Goal: Information Seeking & Learning: Learn about a topic

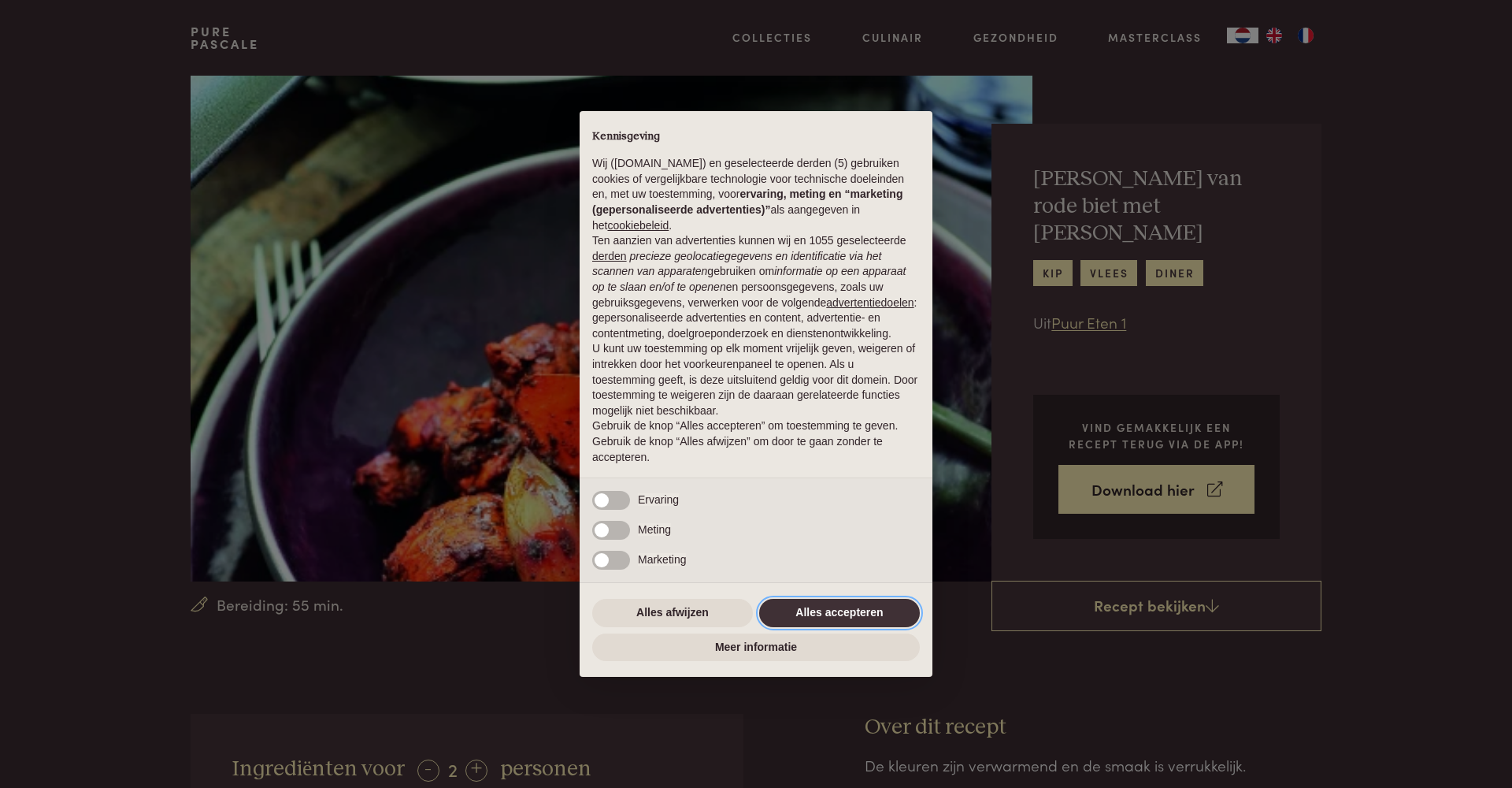
click at [853, 612] on button "Alles accepteren" at bounding box center [839, 613] width 161 height 29
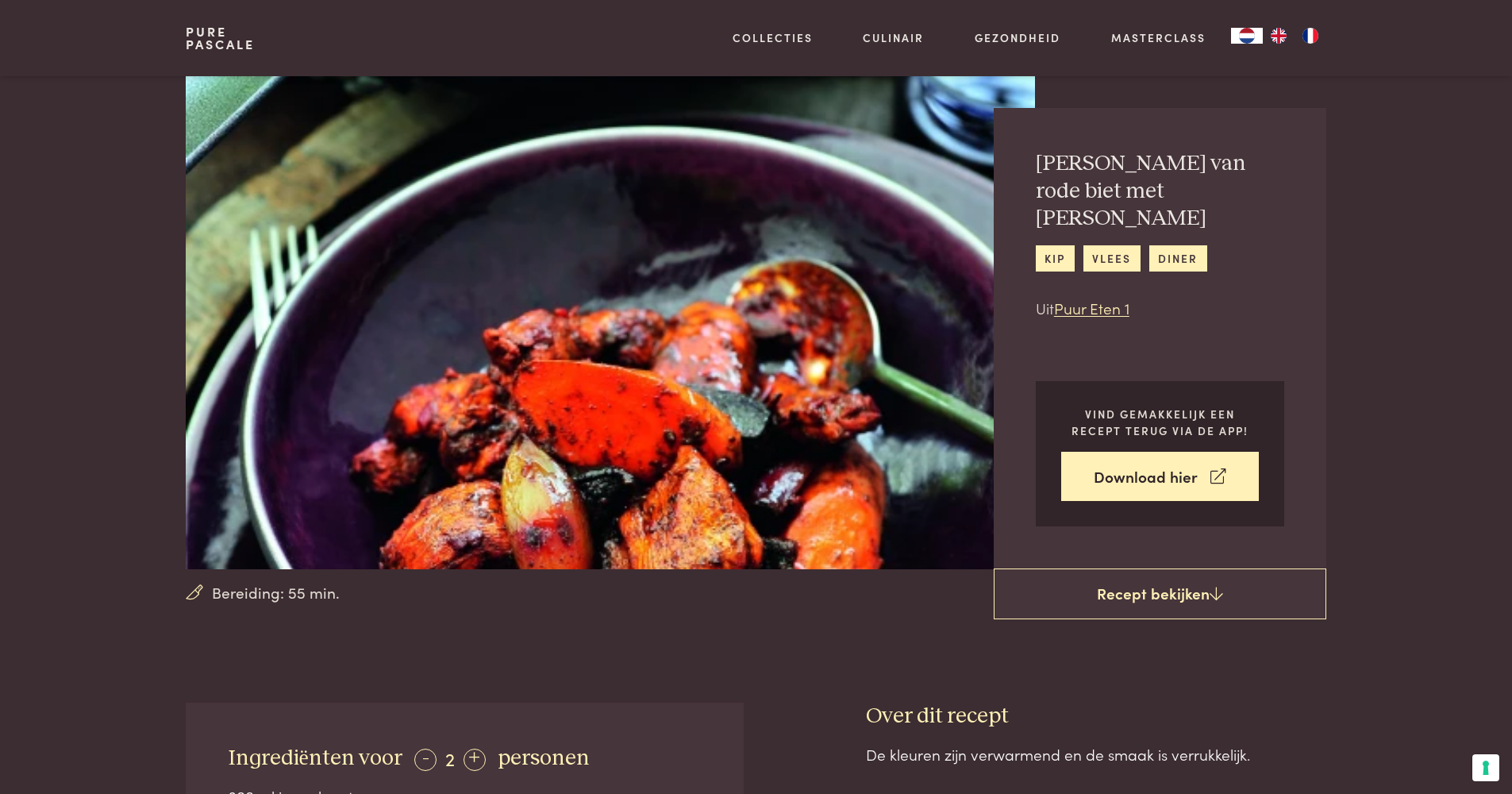
scroll to position [92, 0]
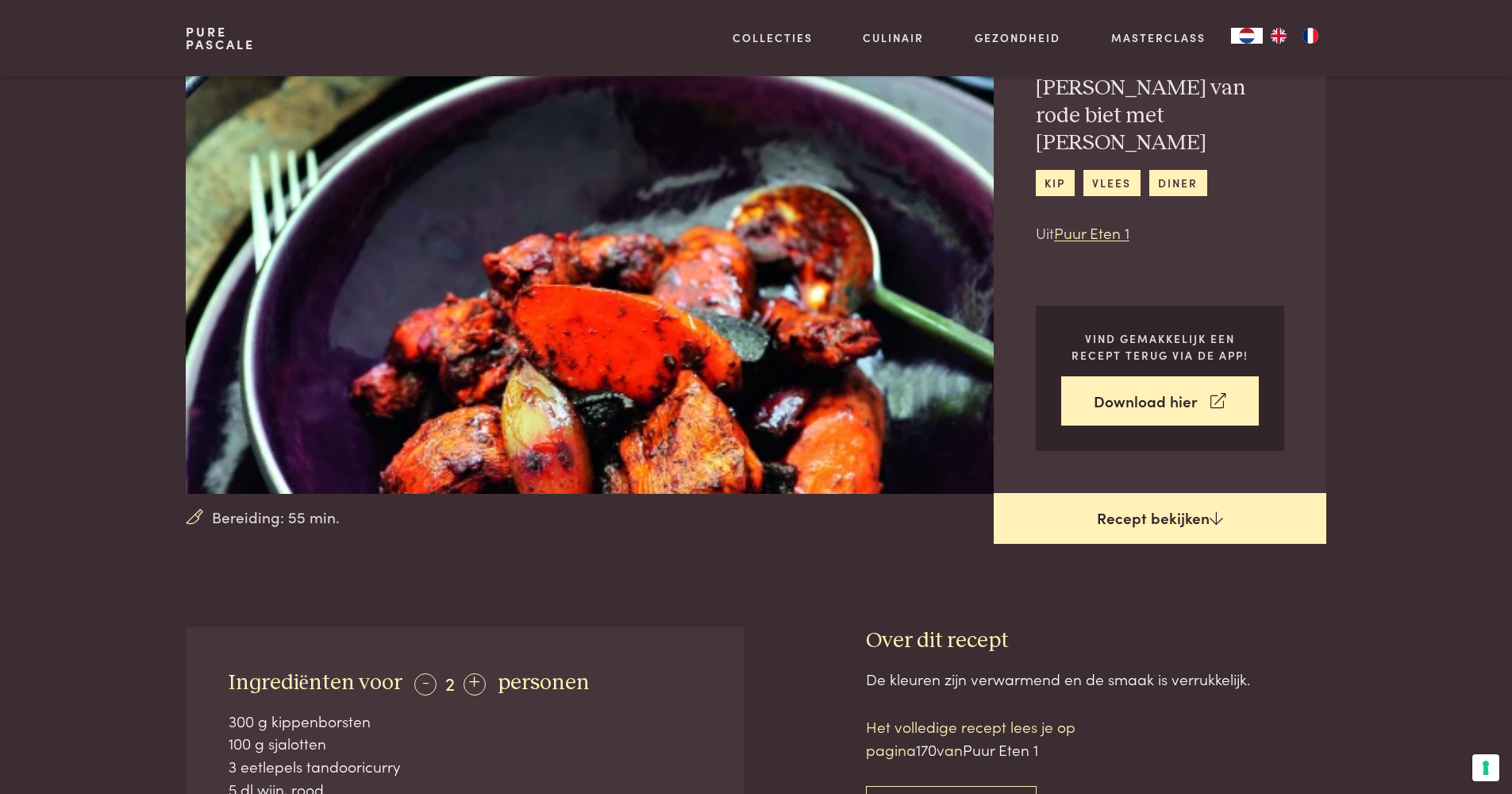
click at [1120, 504] on link "Recept bekijken" at bounding box center [1160, 518] width 333 height 51
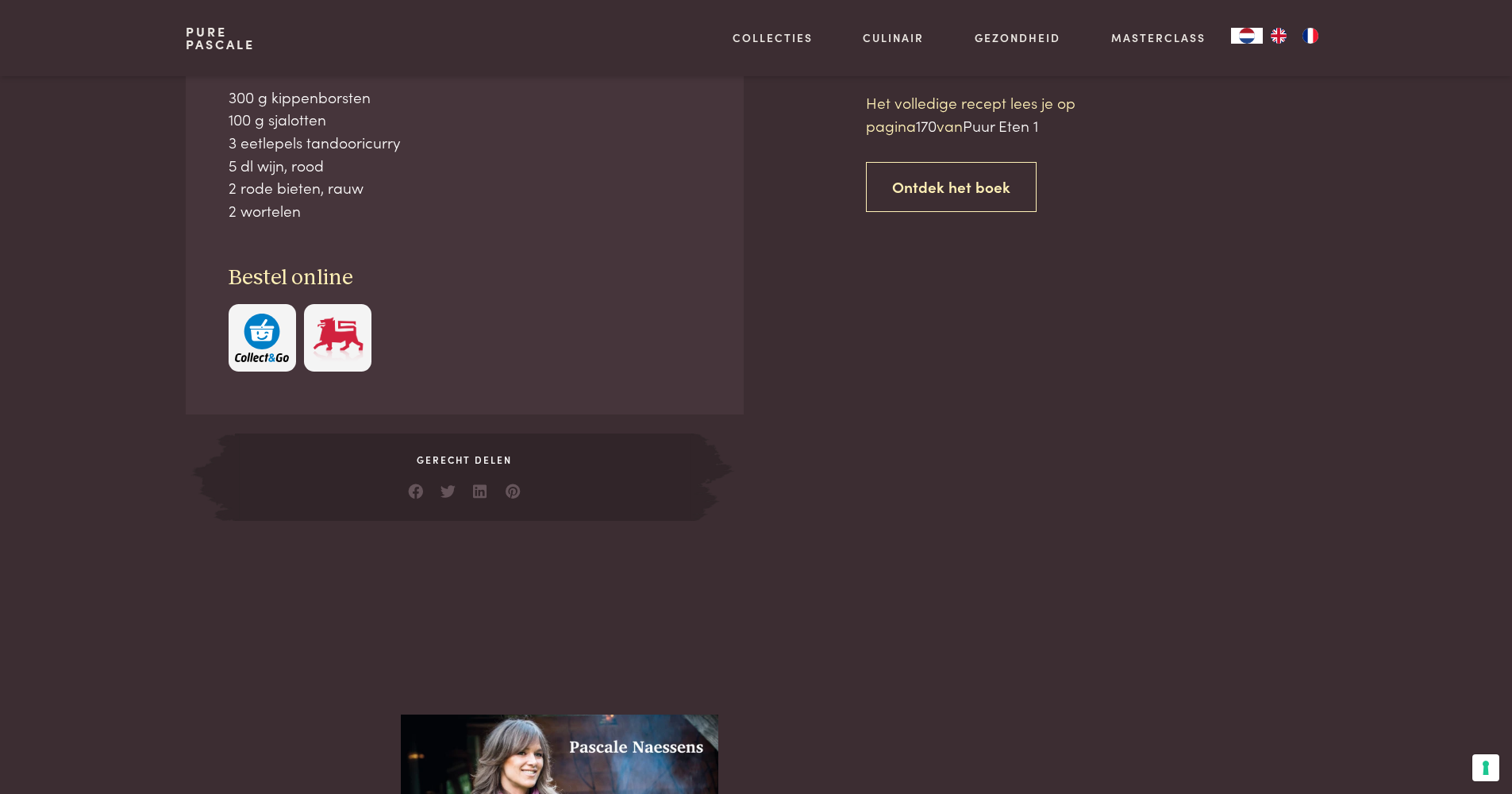
scroll to position [717, 0]
click at [918, 192] on link "Ontdek het boek" at bounding box center [951, 186] width 170 height 50
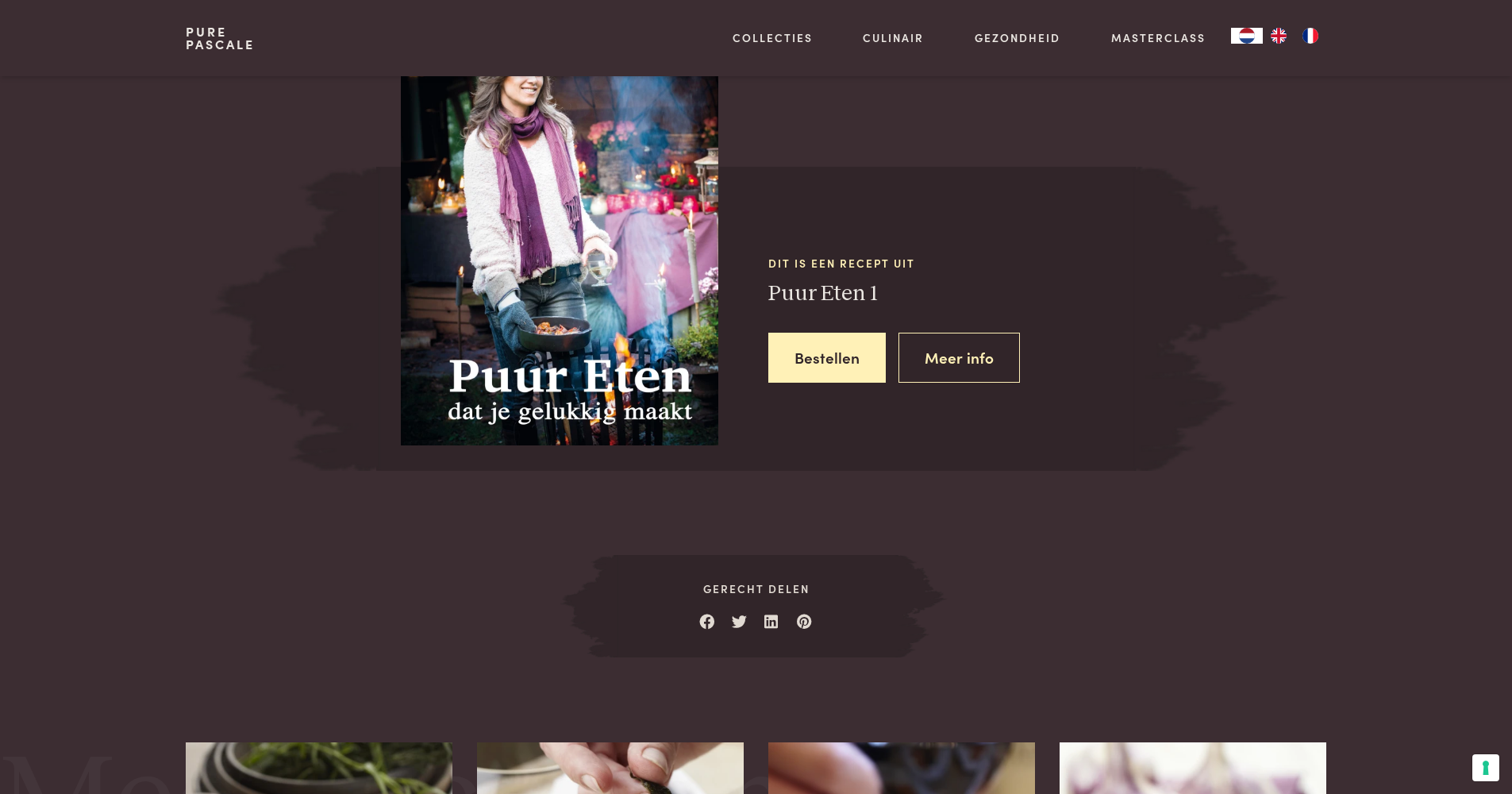
scroll to position [1399, 0]
click at [943, 356] on link "Meer info" at bounding box center [959, 357] width 122 height 50
